Goal: Task Accomplishment & Management: Use online tool/utility

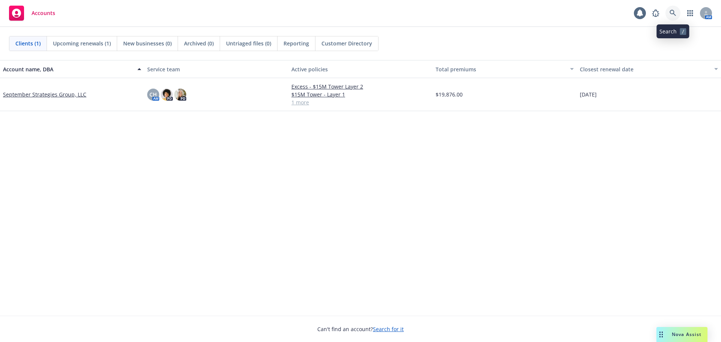
click at [673, 13] on icon at bounding box center [673, 13] width 7 height 7
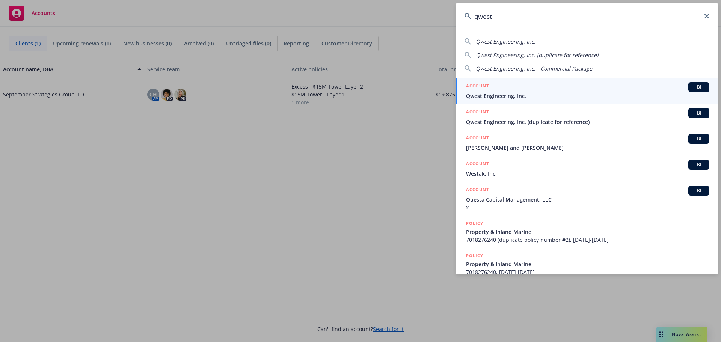
type input "qwest"
click at [515, 91] on div "ACCOUNT BI" at bounding box center [587, 87] width 243 height 10
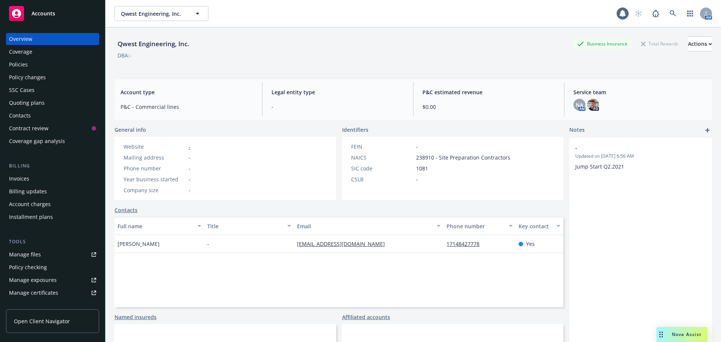
click at [297, 36] on div "Qwest Engineering, Inc. Business Insurance Total Rewards Actions DBA: -" at bounding box center [414, 50] width 598 height 46
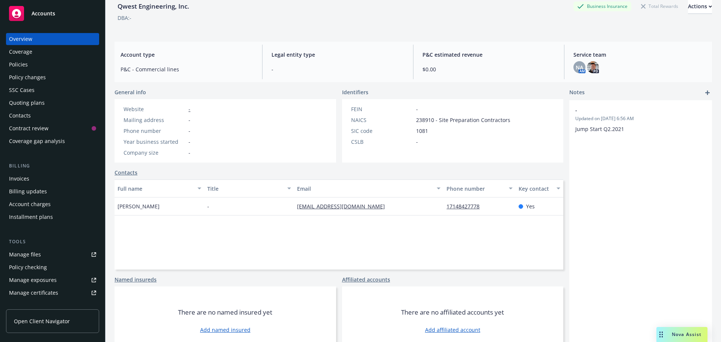
click at [33, 65] on div "Policies" at bounding box center [52, 65] width 87 height 12
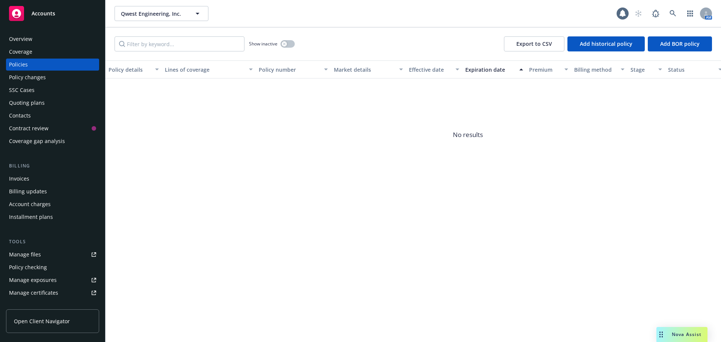
click at [31, 258] on div "Manage files" at bounding box center [25, 255] width 32 height 12
click at [282, 47] on button "button" at bounding box center [288, 44] width 14 height 8
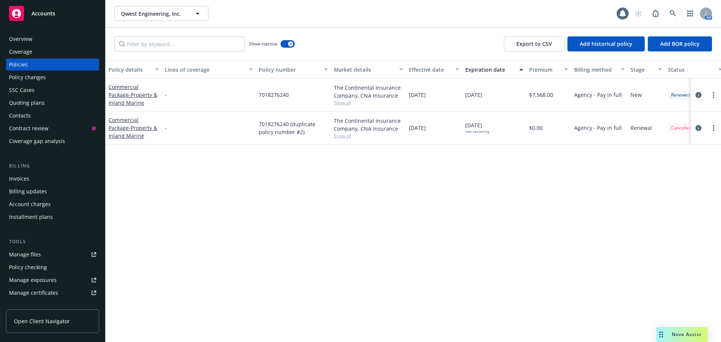
click at [371, 211] on div "Policy details Lines of coverage Policy number Market details Effective date Ex…" at bounding box center [414, 201] width 616 height 282
click at [20, 258] on div "Manage files" at bounding box center [25, 255] width 32 height 12
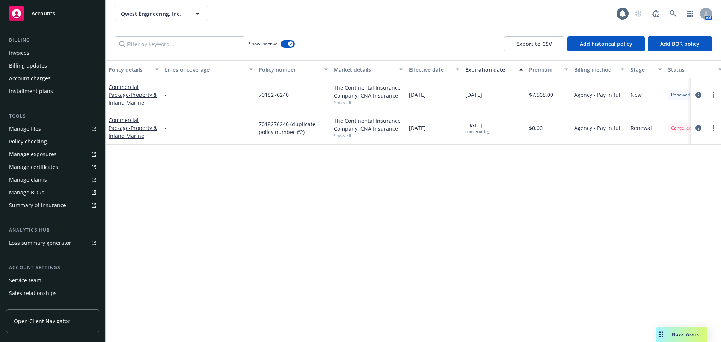
scroll to position [160, 0]
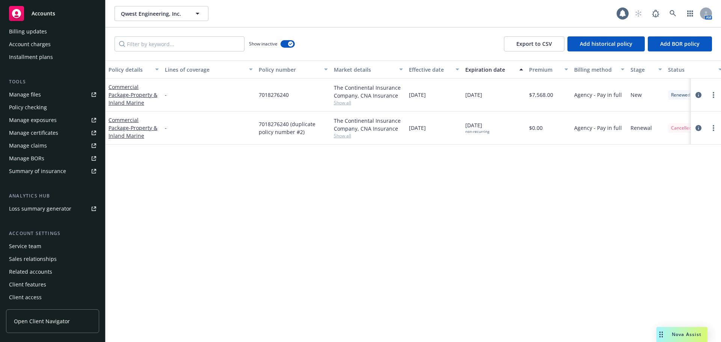
click at [39, 245] on div "Service team" at bounding box center [25, 246] width 32 height 12
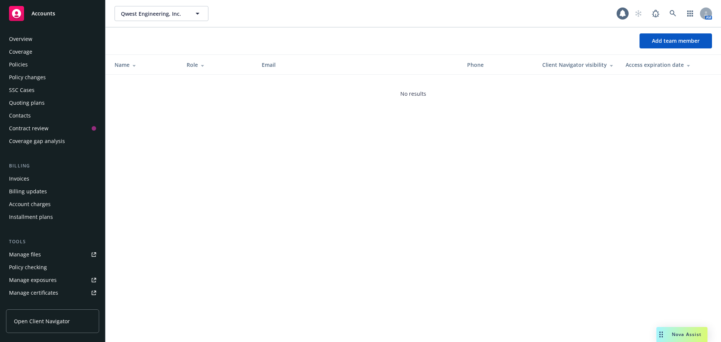
scroll to position [160, 0]
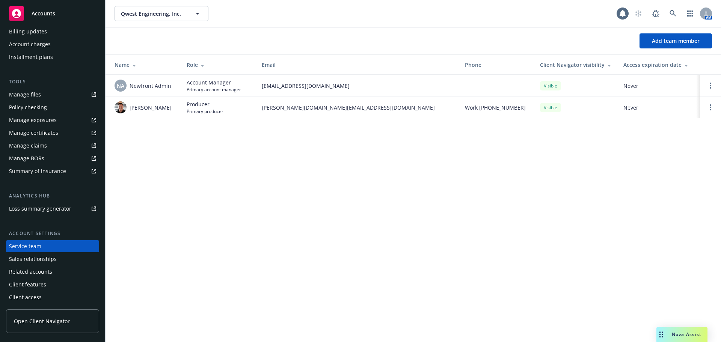
drag, startPoint x: 96, startPoint y: 159, endPoint x: 97, endPoint y: 156, distance: 3.8
click at [97, 156] on div "Overview Coverage Policies Policy changes SSC Cases Quoting plans Contacts Cont…" at bounding box center [52, 183] width 105 height 318
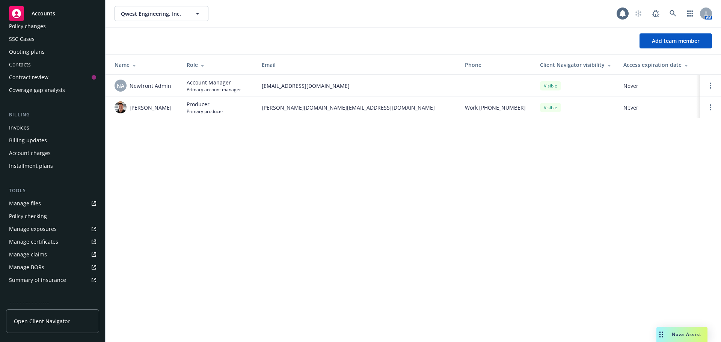
scroll to position [0, 0]
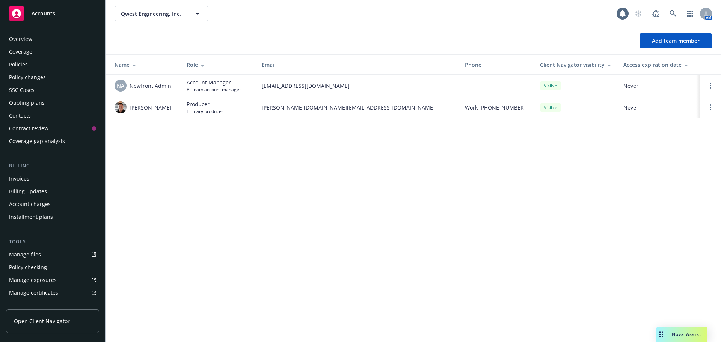
click at [29, 65] on div "Policies" at bounding box center [52, 65] width 87 height 12
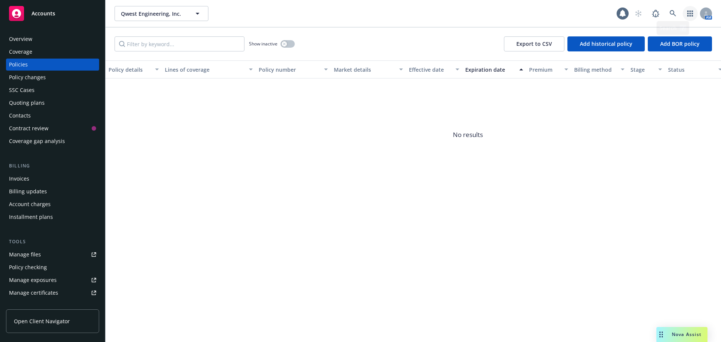
click at [689, 14] on icon "button" at bounding box center [690, 14] width 6 height 6
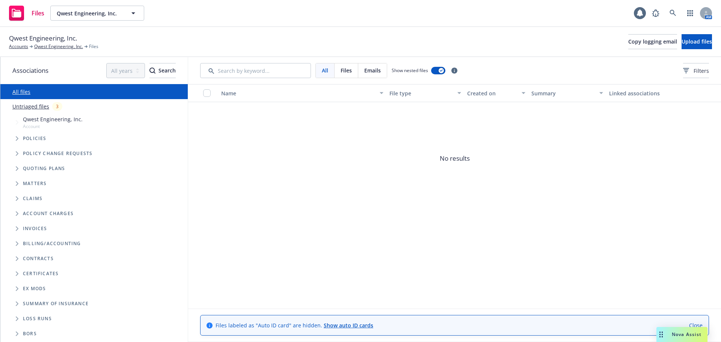
click at [38, 108] on link "Untriaged files" at bounding box center [30, 107] width 37 height 8
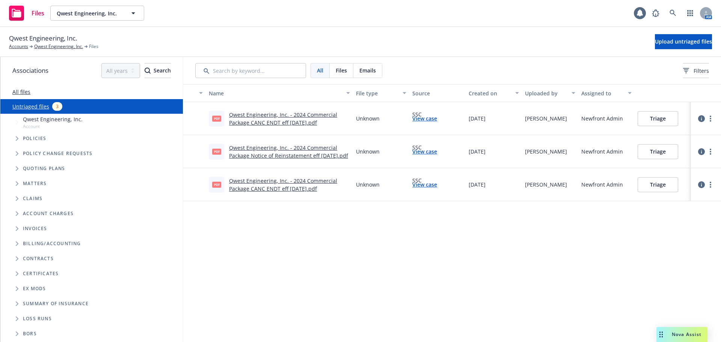
click at [257, 183] on link "Qwest Engineering, Inc. - 2024 Commercial Package CANC ENDT eff [DATE].pdf" at bounding box center [283, 184] width 108 height 15
click at [263, 39] on div "Qwest Engineering, Inc. Accounts Qwest Engineering, Inc. Files Upload untriaged…" at bounding box center [360, 41] width 703 height 17
click at [274, 115] on link "Qwest Engineering, Inc. - 2024 Commercial Package CANC ENDT eff [DATE].pdf" at bounding box center [283, 118] width 108 height 15
click at [311, 148] on link "Qwest Engineering, Inc. - 2024 Commercial Package Notice of Reinstatement eff […" at bounding box center [288, 151] width 119 height 15
click at [649, 119] on button "Triage" at bounding box center [658, 118] width 41 height 15
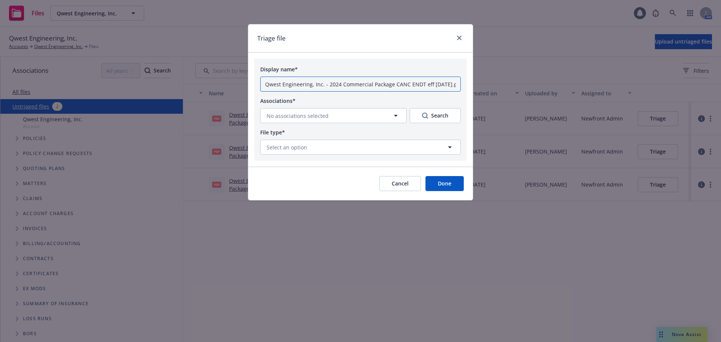
click at [317, 86] on input "Qwest Engineering, Inc. - 2024 Commercial Package CANC ENDT eff [DATE].pdf" at bounding box center [360, 84] width 201 height 15
drag, startPoint x: 333, startPoint y: 83, endPoint x: 240, endPoint y: 83, distance: 92.4
click at [240, 83] on div "Triage file Display name* Qwest Engineering, Inc. - 2024 Commercial Package CAN…" at bounding box center [360, 171] width 721 height 342
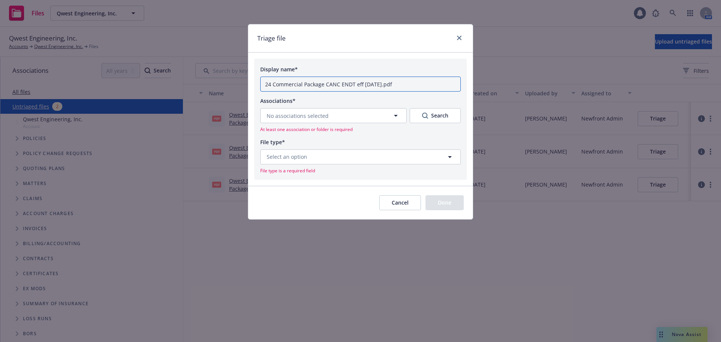
click at [270, 85] on input "24 Commercial Package CANC ENDT eff 06-28-2024.pdf" at bounding box center [360, 84] width 201 height 15
click at [271, 84] on input "2425 Commercial Package CANC ENDT eff 06-28-2024.pdf" at bounding box center [360, 84] width 201 height 15
type input "24-25 Commercial Package CANC ENDT eff 06-28-2024.pdf"
click at [356, 117] on button "No associations selected" at bounding box center [333, 115] width 146 height 15
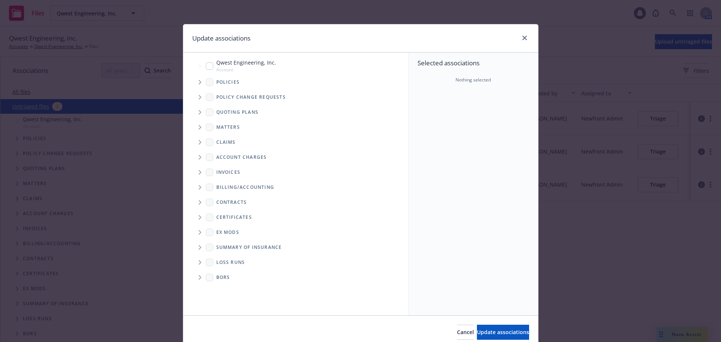
click at [199, 83] on icon "Tree Example" at bounding box center [200, 82] width 3 height 5
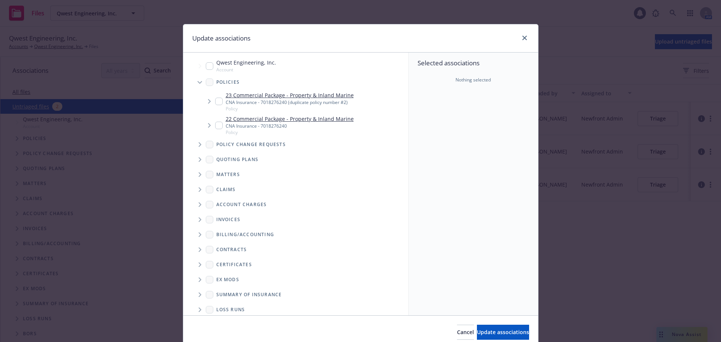
click at [211, 100] on span "Tree Example" at bounding box center [209, 101] width 12 height 12
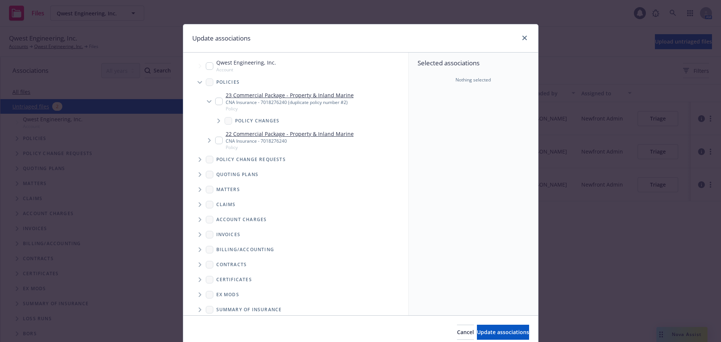
click at [215, 101] on input "Tree Example" at bounding box center [219, 102] width 8 height 8
checkbox input "true"
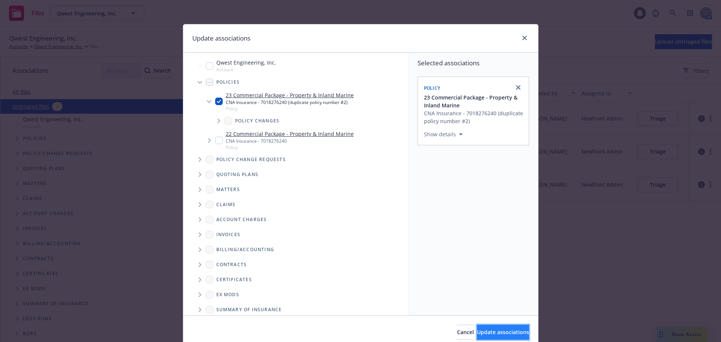
click at [500, 330] on span "Update associations" at bounding box center [503, 332] width 52 height 7
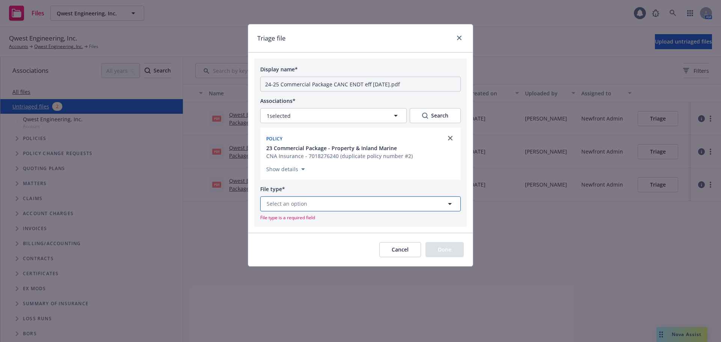
click at [337, 201] on button "Select an option" at bounding box center [360, 203] width 201 height 15
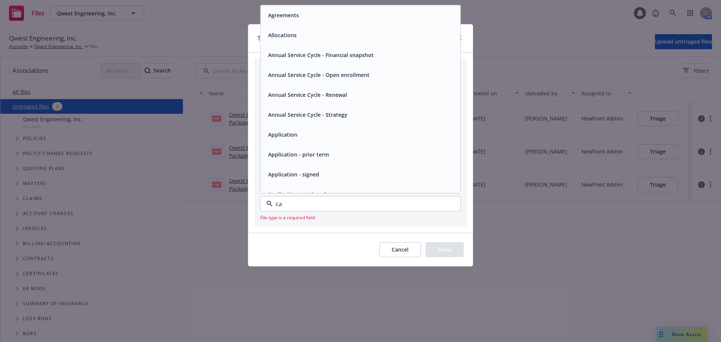
type input "can"
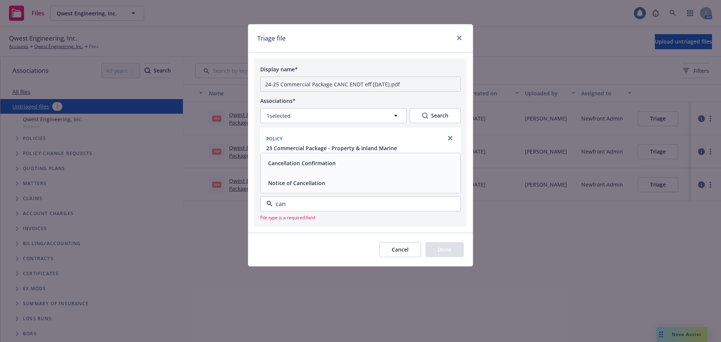
click at [341, 186] on div "Notice of Cancellation" at bounding box center [360, 183] width 191 height 11
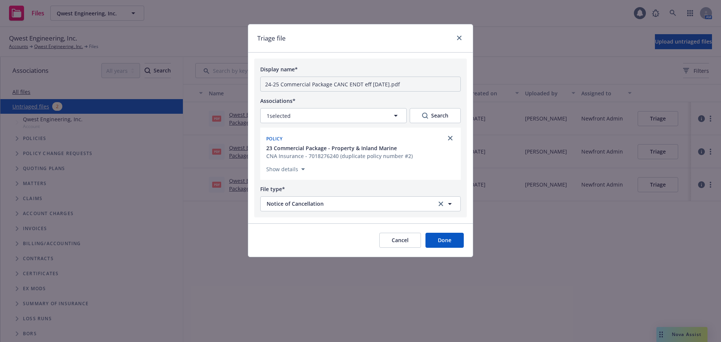
click at [448, 241] on button "Done" at bounding box center [445, 240] width 38 height 15
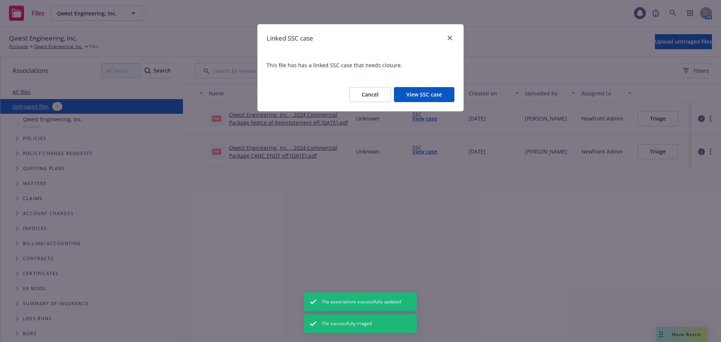
click at [413, 94] on button "View SSC case" at bounding box center [424, 94] width 60 height 15
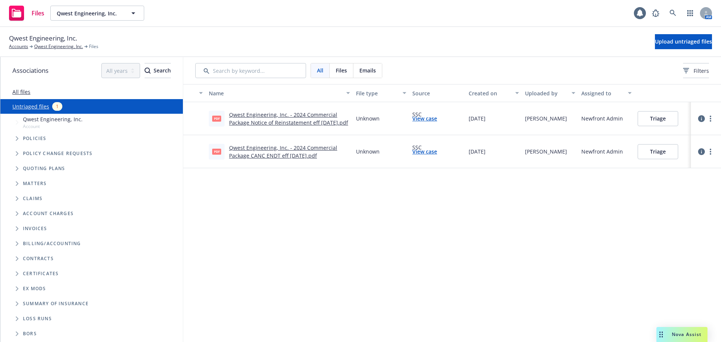
click at [664, 120] on button "Triage" at bounding box center [658, 118] width 41 height 15
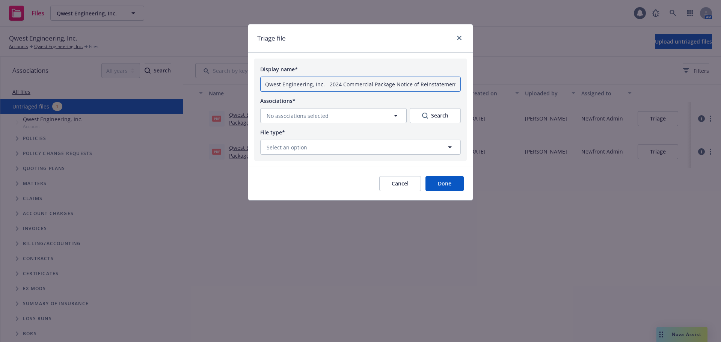
drag, startPoint x: 332, startPoint y: 85, endPoint x: 231, endPoint y: 86, distance: 101.1
click at [231, 86] on div "Triage file Display name* Qwest Engineering, Inc. - 2024 Commercial Package Not…" at bounding box center [360, 171] width 721 height 342
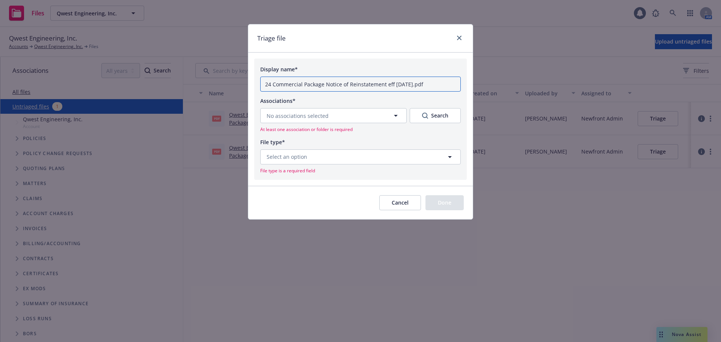
click at [270, 85] on input "24 Commercial Package Notice of Reinstatement eff 06-28-2024.pdf" at bounding box center [360, 84] width 201 height 15
type input "24-25 Commercial Package Notice of Reinstatement eff 06-28-2024.pdf"
click at [393, 115] on icon "button" at bounding box center [395, 115] width 9 height 9
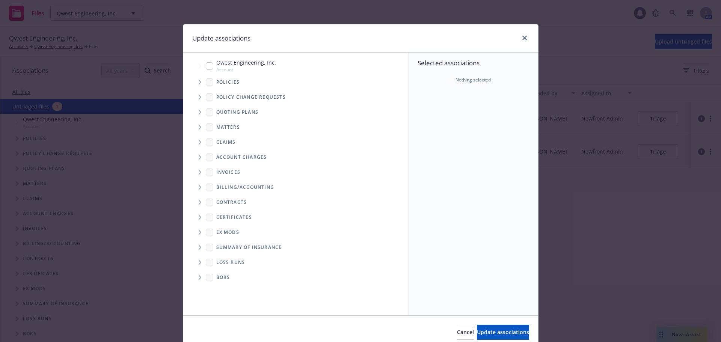
click at [199, 82] on icon "Tree Example" at bounding box center [200, 82] width 3 height 5
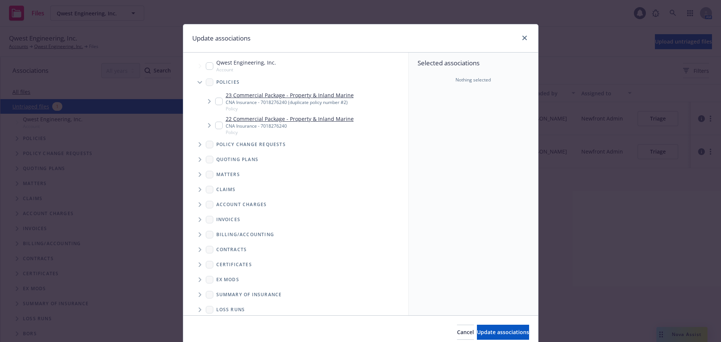
click at [215, 103] on input "Tree Example" at bounding box center [219, 102] width 8 height 8
checkbox input "true"
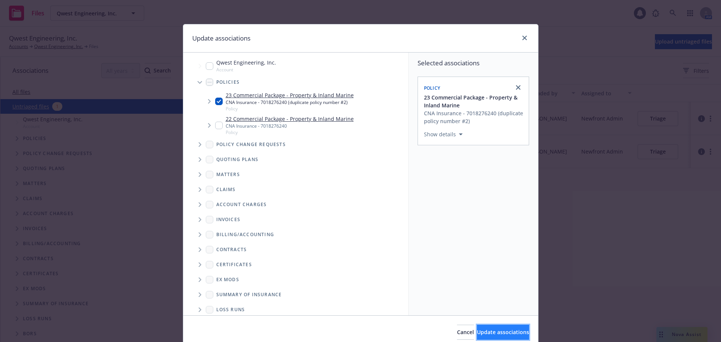
click at [477, 334] on span "Update associations" at bounding box center [503, 332] width 52 height 7
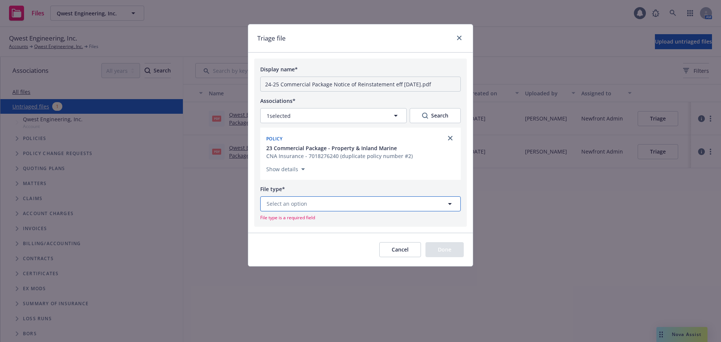
click at [326, 205] on button "Select an option" at bounding box center [360, 203] width 201 height 15
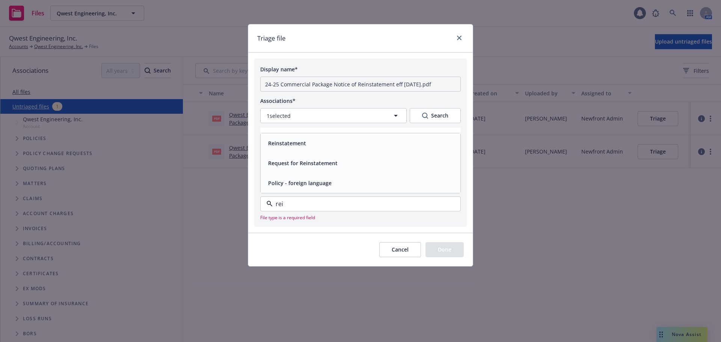
type input "rein"
click at [325, 162] on div "Reinstatement" at bounding box center [360, 163] width 191 height 11
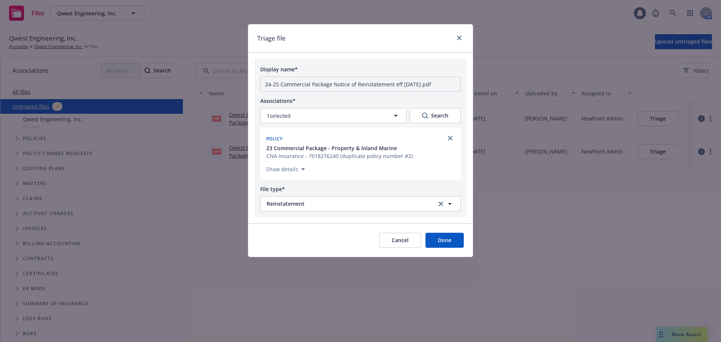
click at [443, 242] on button "Done" at bounding box center [445, 240] width 38 height 15
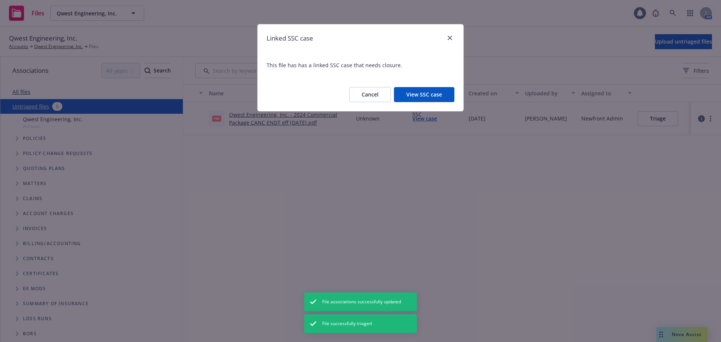
click at [400, 101] on button "View SSC case" at bounding box center [424, 94] width 60 height 15
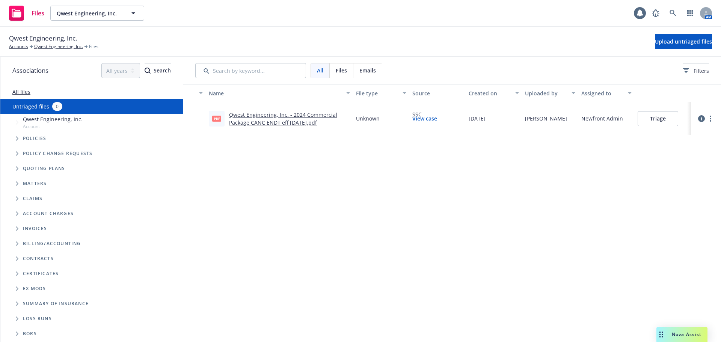
click at [304, 123] on link "Qwest Engineering, Inc. - 2024 Commercial Package CANC ENDT eff 03-01-2024.pdf" at bounding box center [283, 118] width 108 height 15
click at [419, 214] on div "Name File type Source Created on Uploaded by Assigned to pdf Qwest Engineering,…" at bounding box center [452, 213] width 538 height 258
click at [421, 118] on link "View case" at bounding box center [424, 119] width 25 height 8
click at [427, 175] on div "Name File type Source Created on Uploaded by Assigned to pdf Qwest Engineering,…" at bounding box center [452, 213] width 538 height 258
click at [298, 192] on div "Name File type Source Created on Uploaded by Assigned to pdf Qwest Engineering,…" at bounding box center [452, 213] width 538 height 258
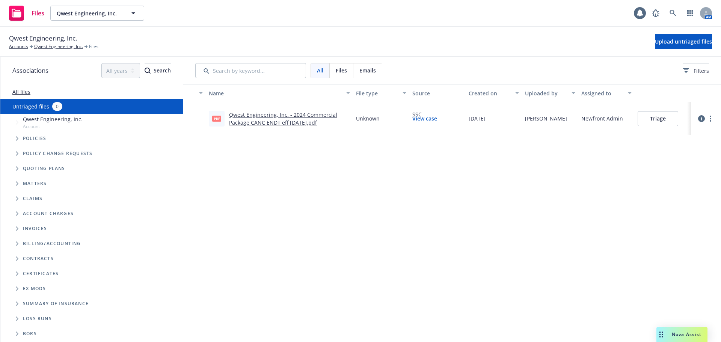
click at [304, 113] on link "Qwest Engineering, Inc. - 2024 Commercial Package CANC ENDT eff 03-01-2024.pdf" at bounding box center [283, 118] width 108 height 15
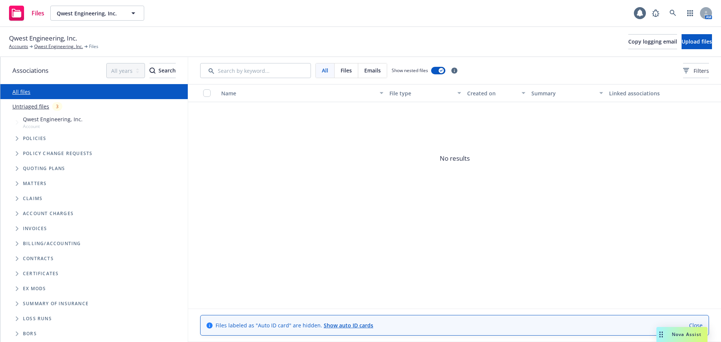
click at [32, 104] on link "Untriaged files" at bounding box center [30, 107] width 37 height 8
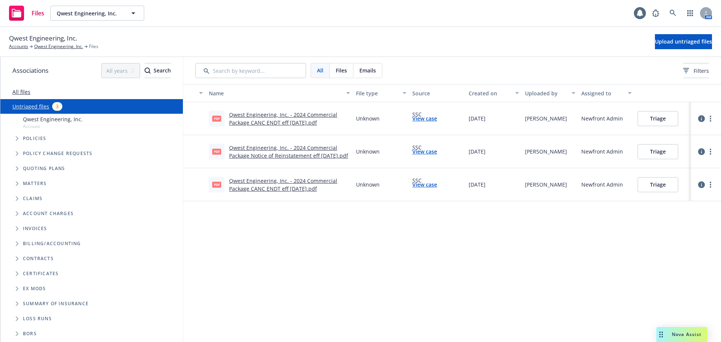
click at [17, 140] on icon "Tree Example" at bounding box center [17, 138] width 3 height 5
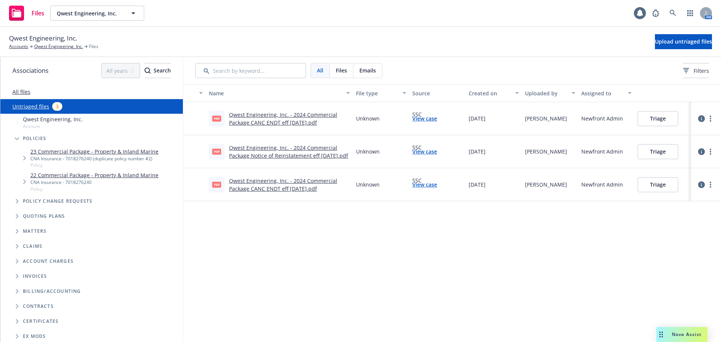
click at [666, 186] on button "Triage" at bounding box center [658, 184] width 41 height 15
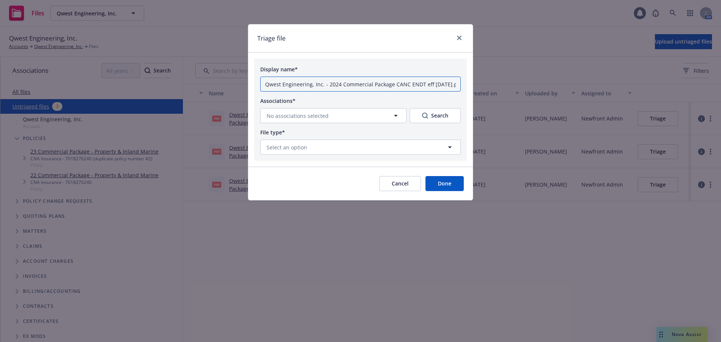
click at [299, 85] on input "Qwest Engineering, Inc. - 2024 Commercial Package CANC ENDT eff 03-01-2024.pdf" at bounding box center [360, 84] width 201 height 15
drag, startPoint x: 332, startPoint y: 83, endPoint x: 218, endPoint y: 81, distance: 114.2
click at [218, 81] on div "Triage file Display name* Qwest Engineering, Inc. - 2024 Commercial Package CAN…" at bounding box center [360, 171] width 721 height 342
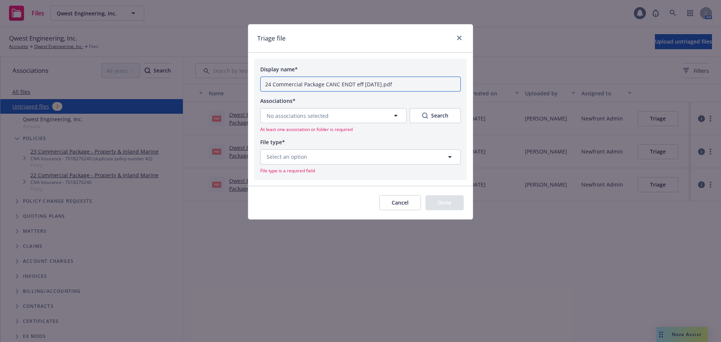
click at [271, 86] on input "24 Commercial Package CANC ENDT eff 03-01-2024.pdf" at bounding box center [360, 84] width 201 height 15
type input "24-25 Commercial Package CANC ENDT eff 03-01-2024.pdf"
click at [396, 118] on icon "button" at bounding box center [395, 115] width 9 height 9
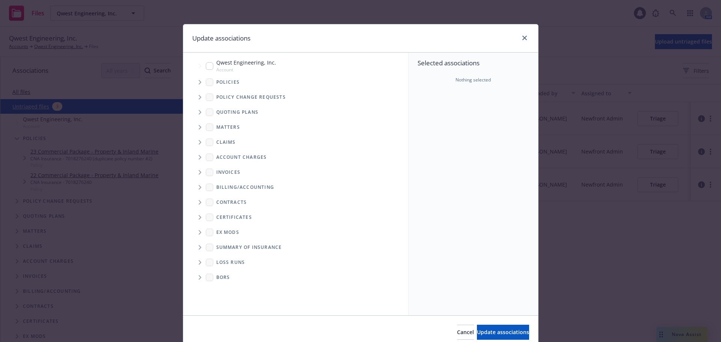
click at [199, 84] on icon "Tree Example" at bounding box center [200, 82] width 3 height 5
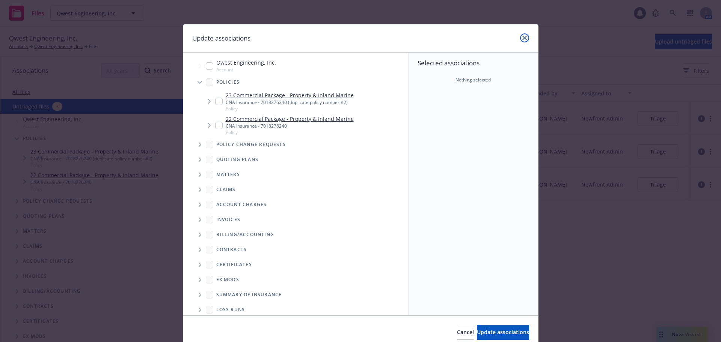
click at [520, 36] on link "close" at bounding box center [524, 37] width 9 height 9
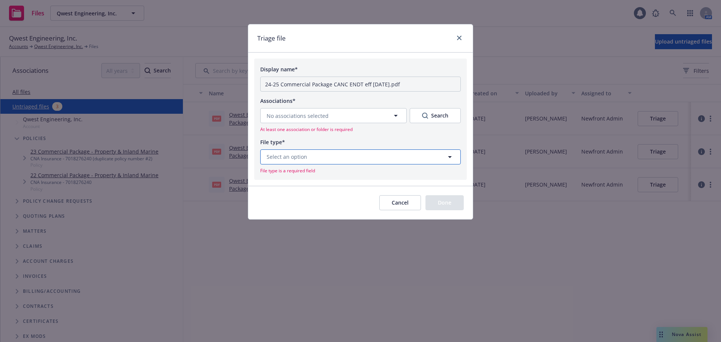
click at [450, 157] on icon "button" at bounding box center [450, 157] width 4 height 2
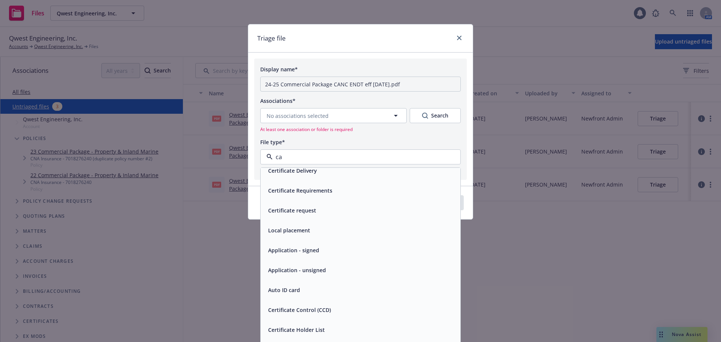
scroll to position [80, 0]
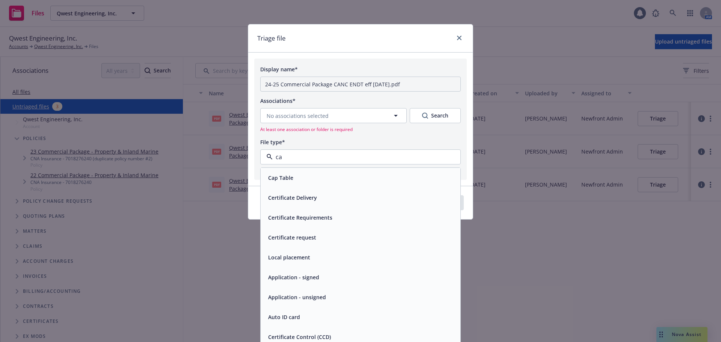
type input "can"
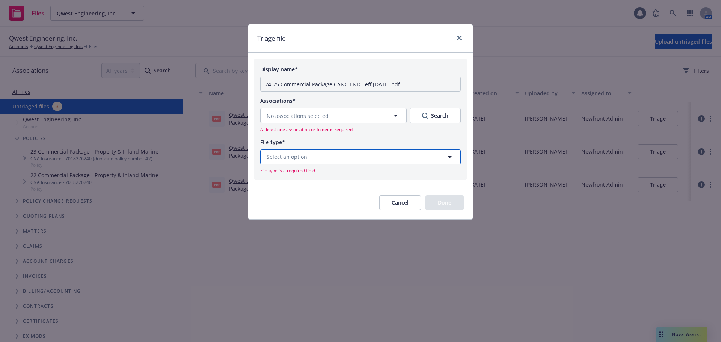
click at [448, 158] on icon "button" at bounding box center [449, 157] width 9 height 9
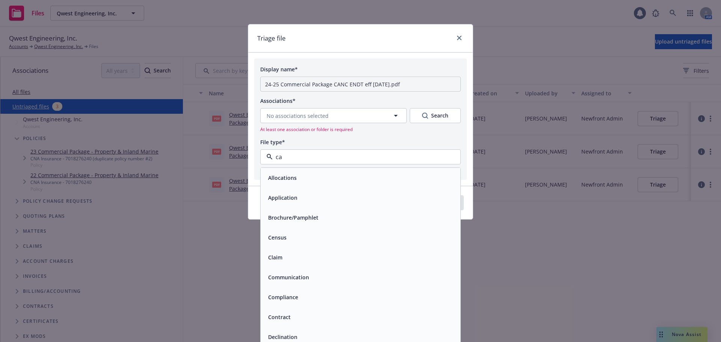
type input "can"
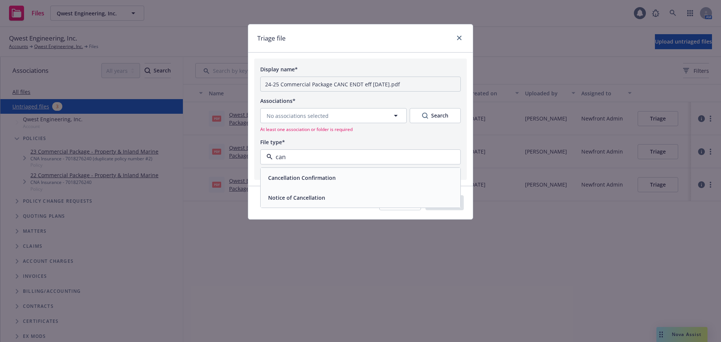
click at [389, 186] on div "Cancellation Confirmation" at bounding box center [361, 178] width 200 height 20
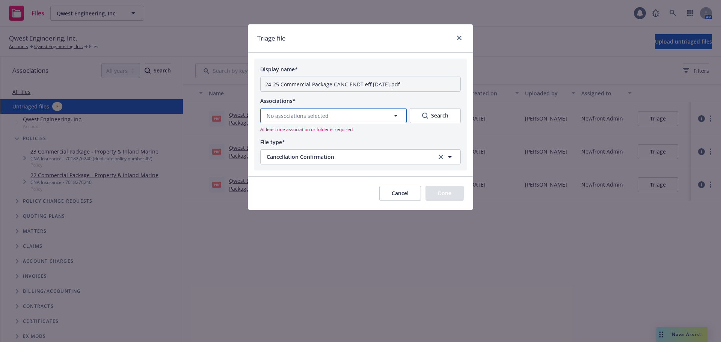
click at [332, 117] on button "No associations selected" at bounding box center [333, 115] width 146 height 15
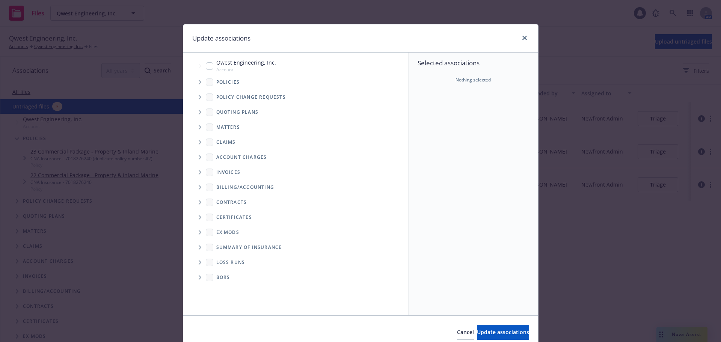
click at [194, 81] on span "Tree Example" at bounding box center [200, 82] width 12 height 12
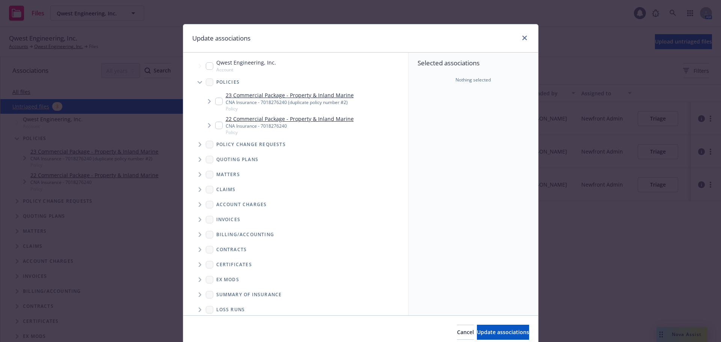
click at [215, 102] on input "Tree Example" at bounding box center [219, 102] width 8 height 8
checkbox input "true"
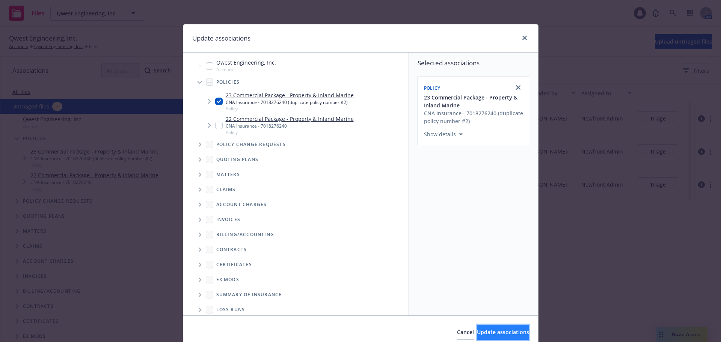
click at [518, 329] on button "Update associations" at bounding box center [503, 332] width 52 height 15
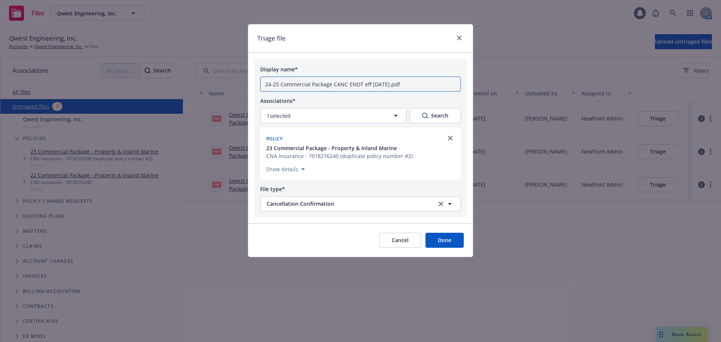
click at [338, 85] on input "24-25 Commercial Package CANC ENDT eff 03-01-2024.pdf" at bounding box center [360, 84] width 201 height 15
click at [332, 84] on input "24-25 Commercial Package CANC ENDT eff 03-01-2024.pdf" at bounding box center [360, 84] width 201 height 15
click at [457, 243] on button "Done" at bounding box center [445, 240] width 38 height 15
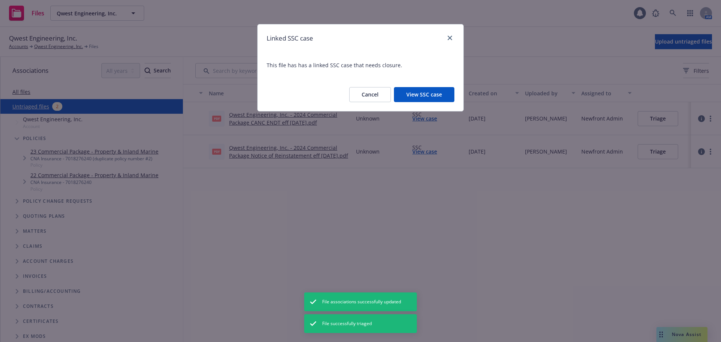
click at [412, 95] on button "View SSC case" at bounding box center [424, 94] width 60 height 15
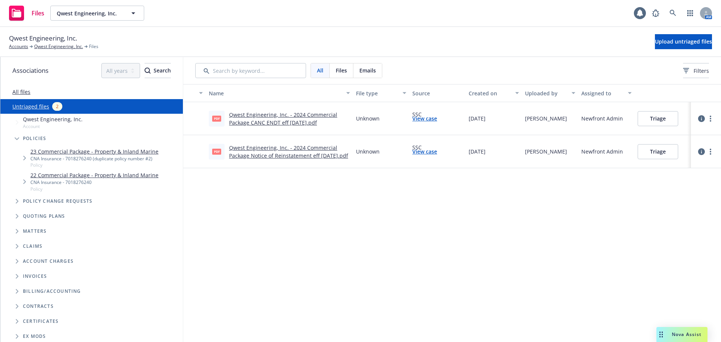
click at [298, 151] on link "Qwest Engineering, Inc. - 2024 Commercial Package Notice of Reinstatement eff 0…" at bounding box center [288, 151] width 119 height 15
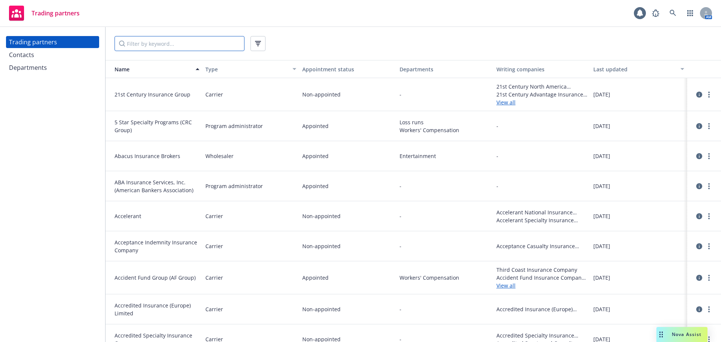
click at [171, 42] on input "Filter by keyword..." at bounding box center [180, 43] width 130 height 15
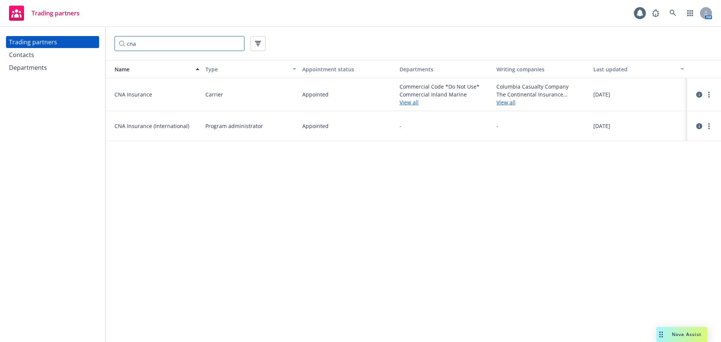
type input "cna"
click at [131, 97] on span "CNA Insurance" at bounding box center [157, 95] width 85 height 8
click at [698, 95] on icon "circleInformation" at bounding box center [699, 95] width 6 height 6
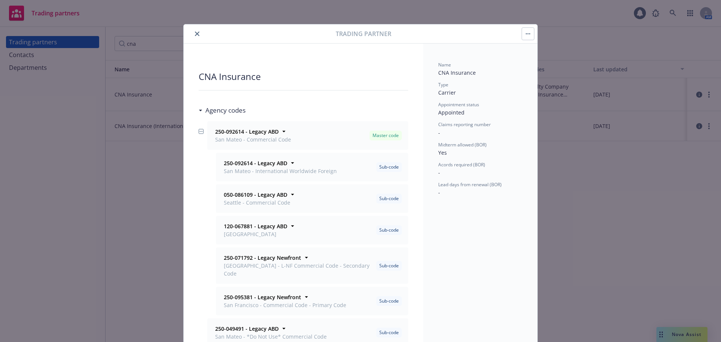
click at [195, 33] on icon "close" at bounding box center [197, 34] width 5 height 5
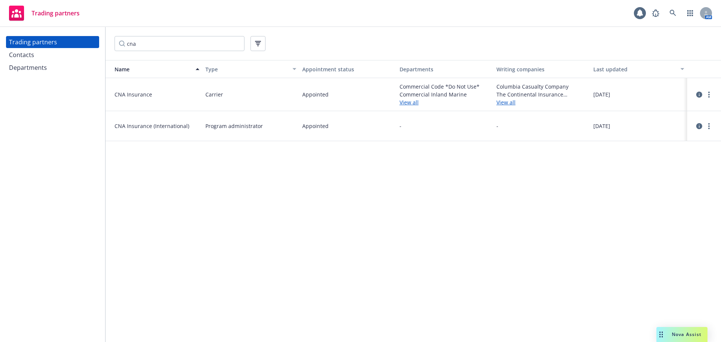
click at [135, 95] on span "CNA Insurance" at bounding box center [157, 95] width 85 height 8
click at [708, 93] on icon "more" at bounding box center [709, 95] width 2 height 6
click at [669, 108] on link "View contacts" at bounding box center [672, 110] width 84 height 15
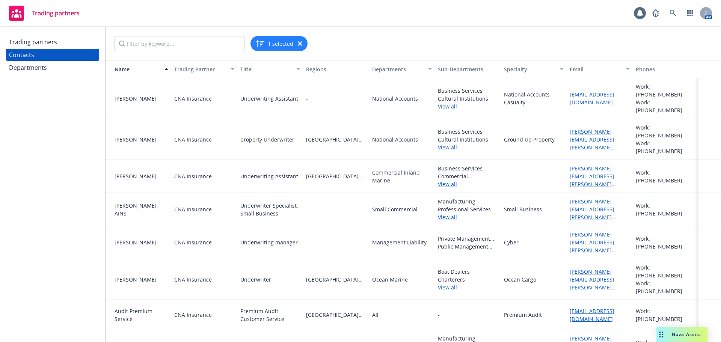
click at [383, 37] on div "1 selected" at bounding box center [414, 43] width 598 height 15
drag, startPoint x: 615, startPoint y: 94, endPoint x: 556, endPoint y: 100, distance: 59.7
click at [556, 100] on div "Ada Chen CNA Insurance Underwriting Assistant - National Accounts Business Serv…" at bounding box center [414, 98] width 616 height 41
copy div "ada.chen@cna.com"
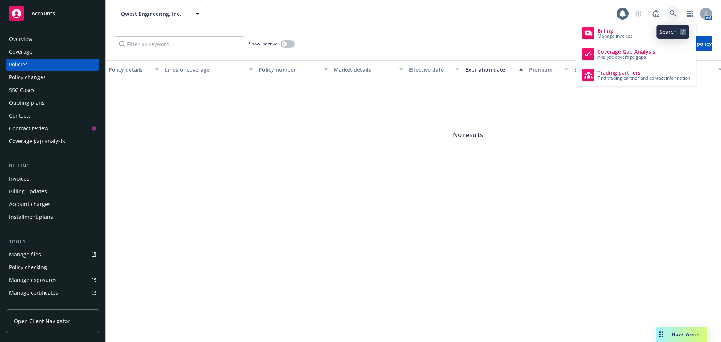
click at [676, 12] on icon at bounding box center [673, 13] width 7 height 7
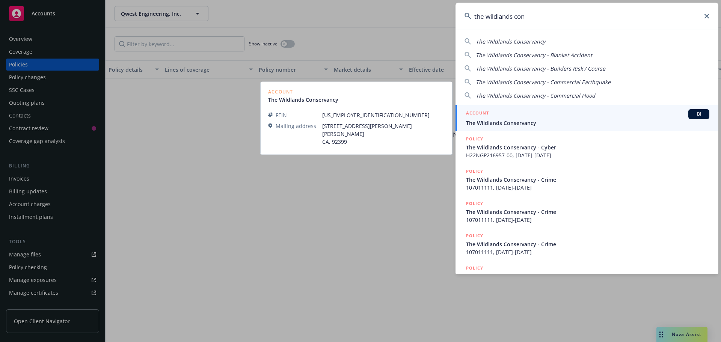
type input "the wildlands con"
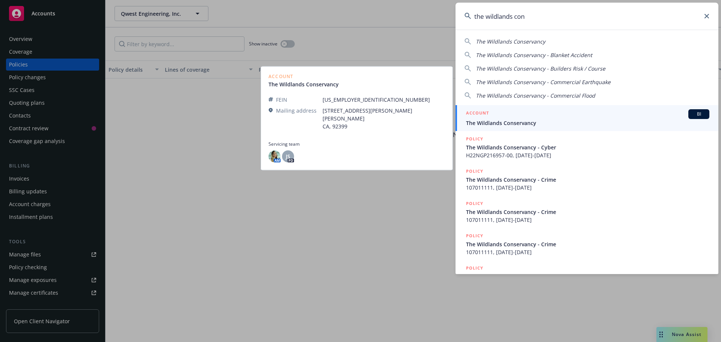
click at [526, 121] on span "The Wildlands Conservancy" at bounding box center [587, 123] width 243 height 8
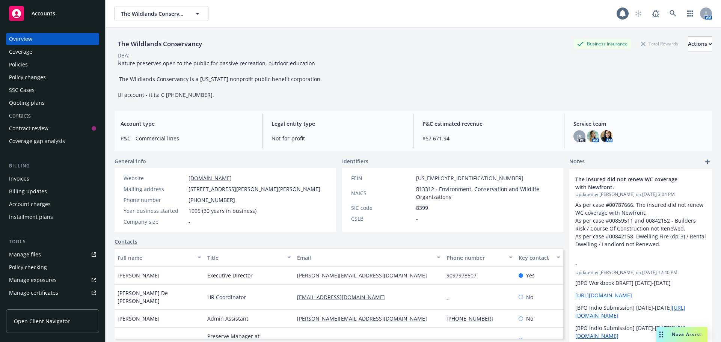
click at [30, 255] on div "Manage files" at bounding box center [25, 255] width 32 height 12
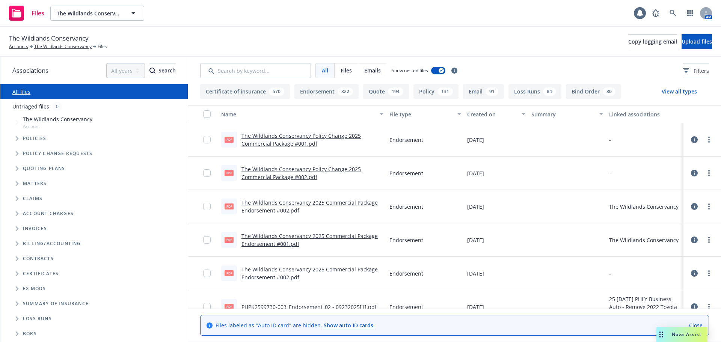
click at [369, 38] on div "The Wildlands Conservancy Accounts The Wildlands Conservancy Files Copy logging…" at bounding box center [360, 41] width 703 height 17
click at [16, 137] on icon "Tree Example" at bounding box center [17, 138] width 3 height 5
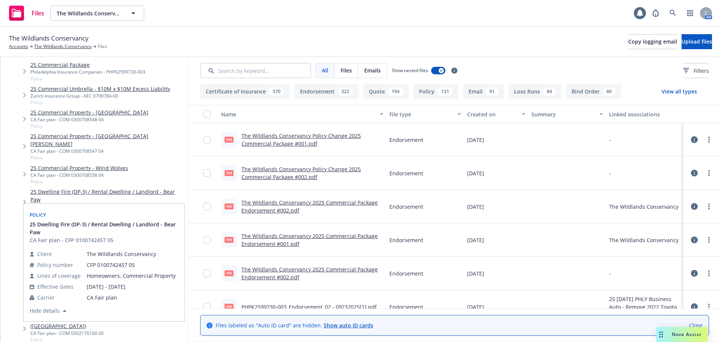
scroll to position [338, 0]
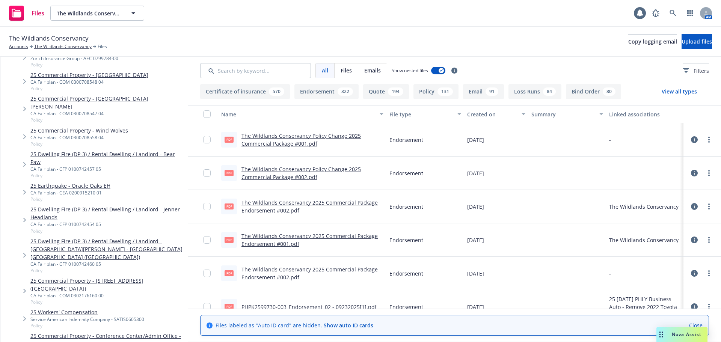
click at [74, 237] on link "25 Dwelling Fire (DP-3) / Rental Dwelling / Landlord - [GEOGRAPHIC_DATA][PERSON…" at bounding box center [107, 249] width 154 height 24
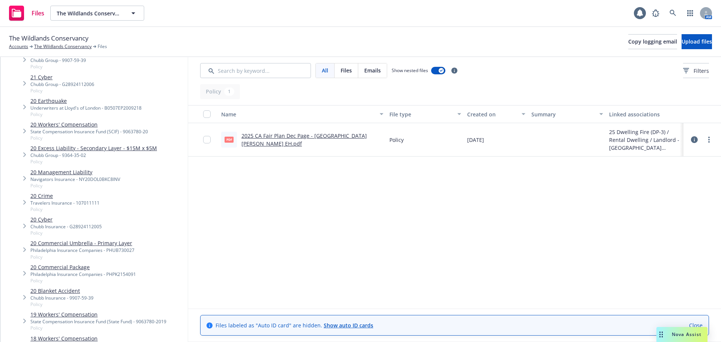
scroll to position [3348, 0]
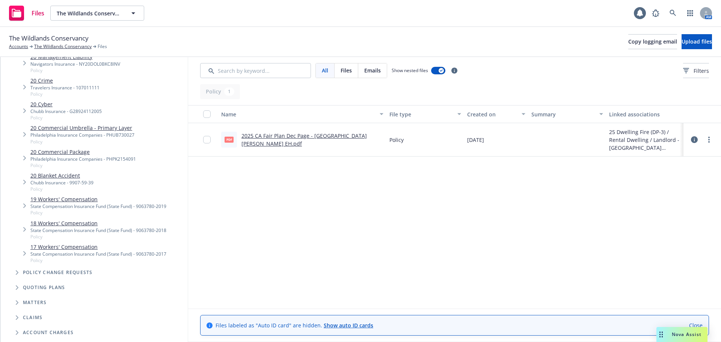
click at [15, 267] on span "Tree Example" at bounding box center [17, 273] width 12 height 12
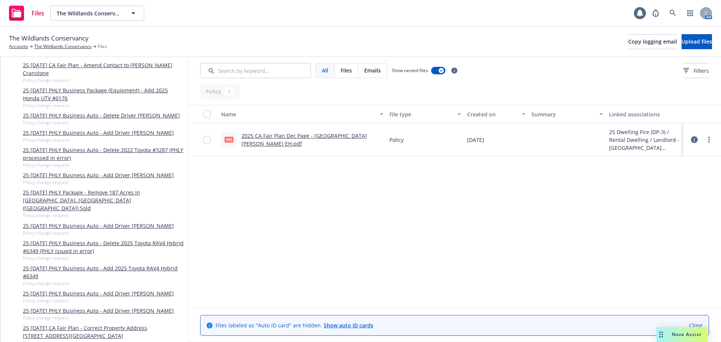
scroll to position [3689, 0]
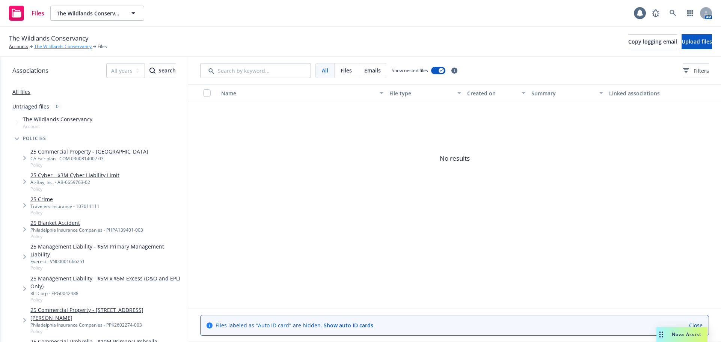
click at [66, 47] on link "The Wildlands Conservancy" at bounding box center [62, 46] width 57 height 7
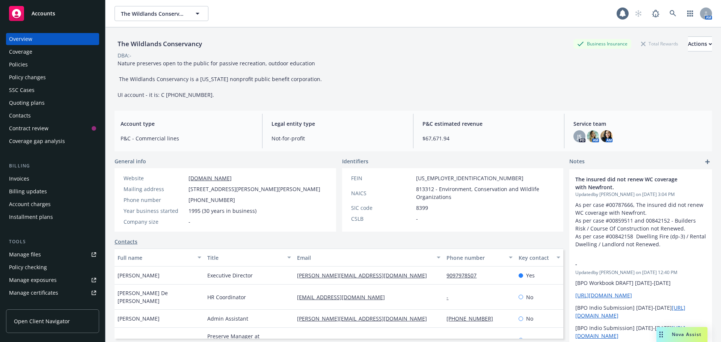
click at [24, 255] on div "Manage files" at bounding box center [25, 255] width 32 height 12
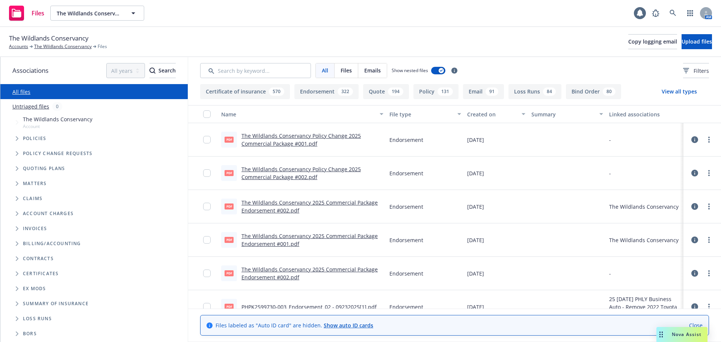
click at [270, 136] on link "The Wildlands Conservancy Policy Change 2025 Commercial Package #001.pdf" at bounding box center [301, 139] width 119 height 15
click at [300, 169] on link "The Wildlands Conservancy Policy Change 2025 Commercial Package #002.pdf" at bounding box center [301, 173] width 119 height 15
click at [290, 204] on link "The Wildlands Conservancy 2025 Commercial Package Endorsement #002.pdf" at bounding box center [310, 206] width 136 height 15
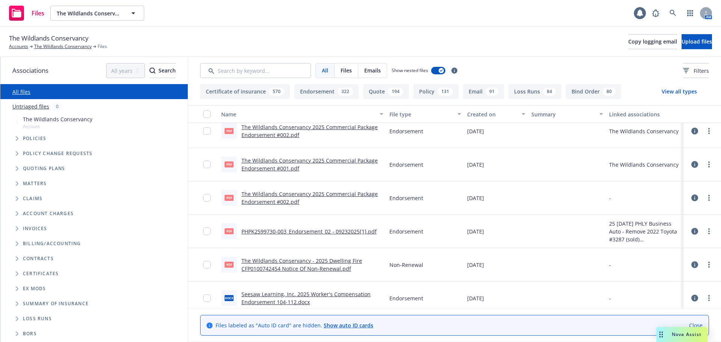
scroll to position [113, 0]
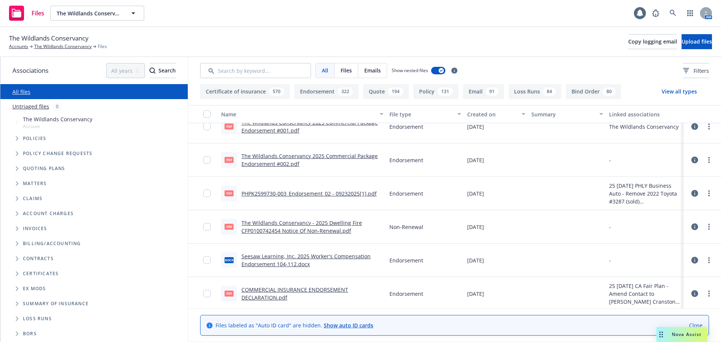
click at [277, 193] on link "PHPK2599730-003_Endorsement_02 - 09232025[1].pdf" at bounding box center [309, 193] width 135 height 7
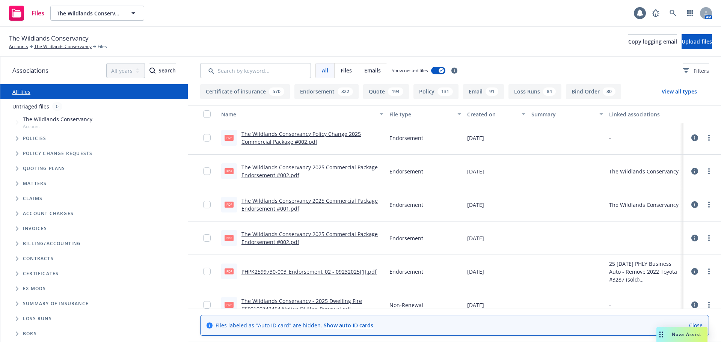
scroll to position [0, 0]
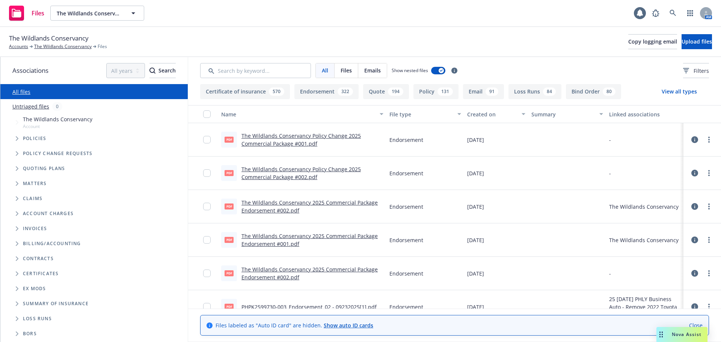
click at [310, 178] on link "The Wildlands Conservancy Policy Change 2025 Commercial Package #002.pdf" at bounding box center [301, 173] width 119 height 15
click at [282, 140] on link "The Wildlands Conservancy Policy Change 2025 Commercial Package #001.pdf" at bounding box center [301, 139] width 119 height 15
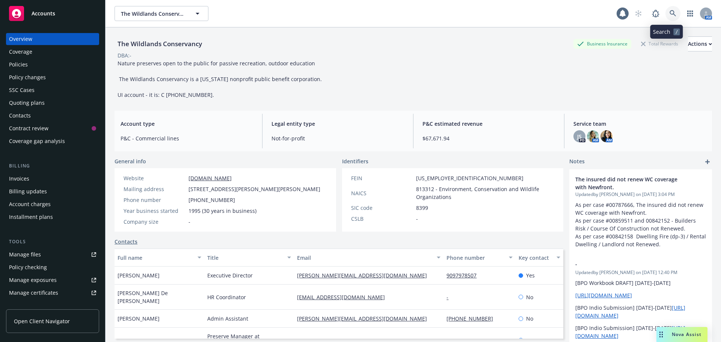
click at [670, 14] on icon at bounding box center [673, 13] width 7 height 7
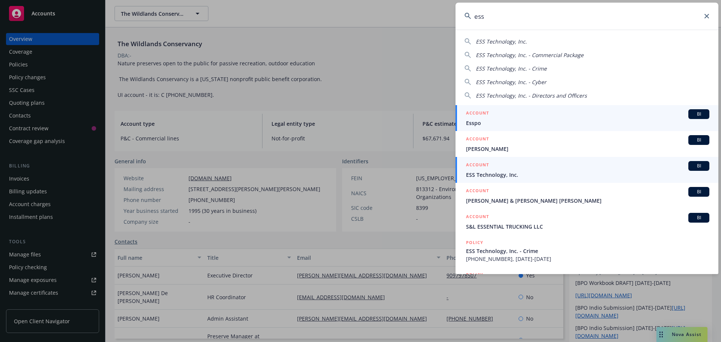
type input "ess"
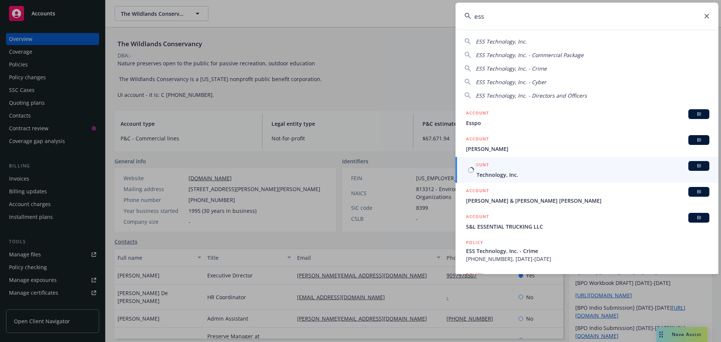
click at [490, 170] on div "ACCOUNT BI" at bounding box center [587, 166] width 243 height 10
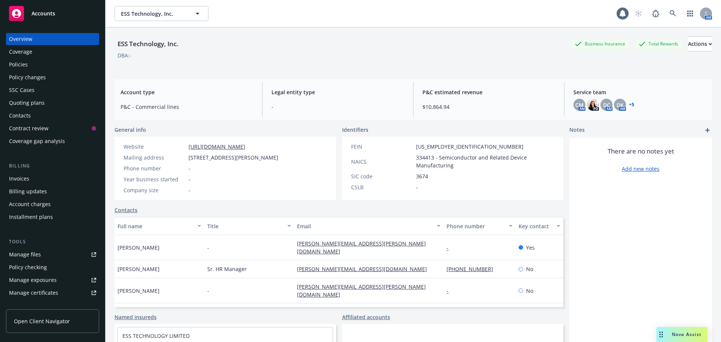
click at [23, 63] on div "Policies" at bounding box center [18, 65] width 19 height 12
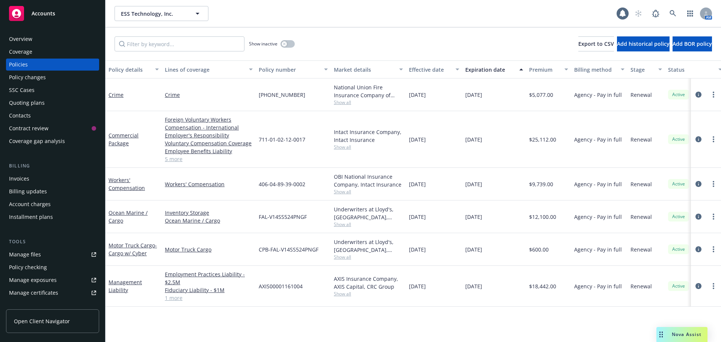
click at [17, 259] on div "Manage files" at bounding box center [25, 255] width 32 height 12
click at [21, 117] on div "Contacts" at bounding box center [20, 116] width 22 height 12
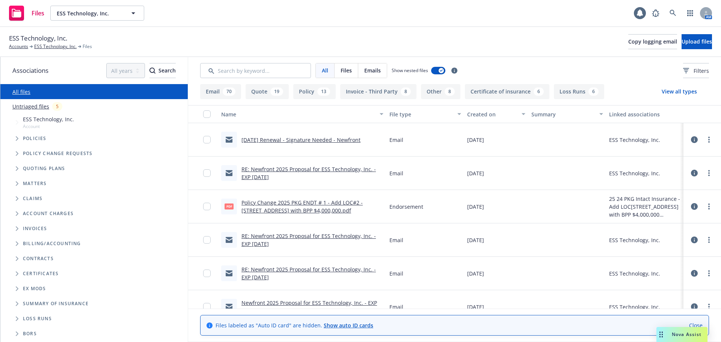
click at [307, 38] on div "ESS Technology, Inc. Accounts ESS Technology, Inc. Files Copy logging email Upl…" at bounding box center [360, 41] width 703 height 17
